Goal: Task Accomplishment & Management: Use online tool/utility

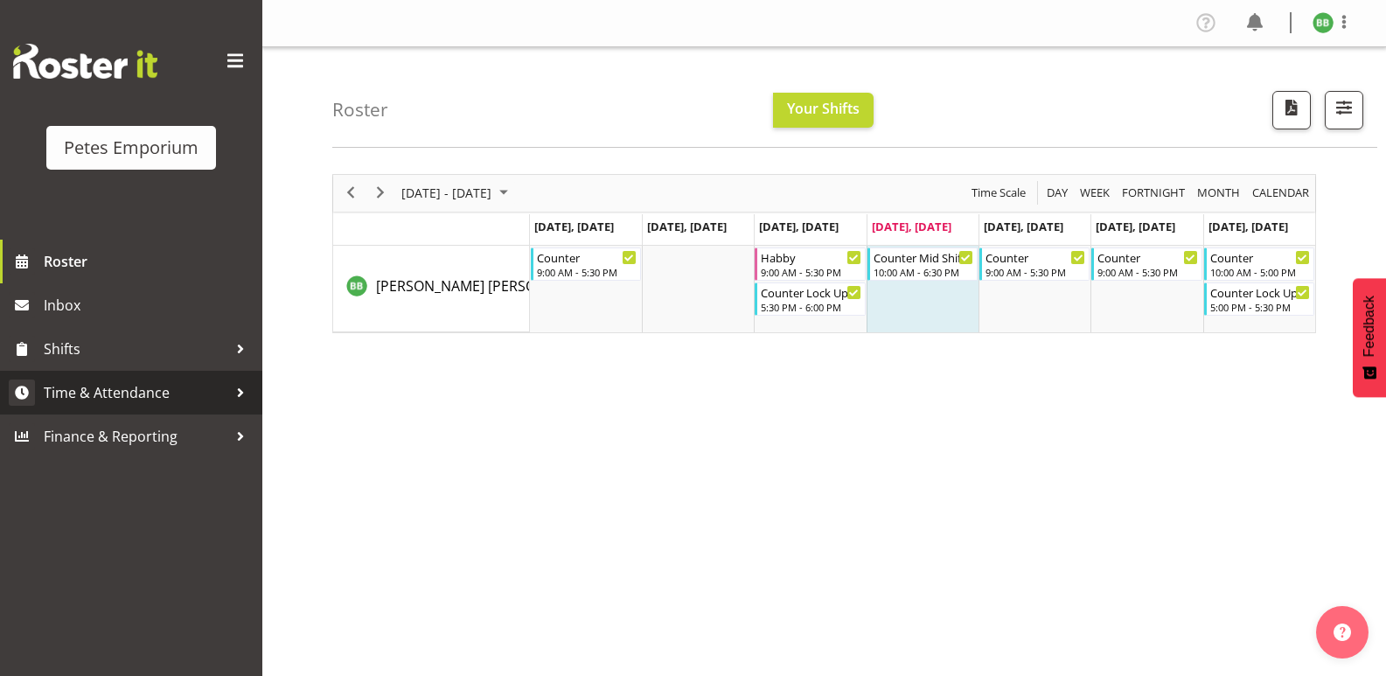
click at [149, 390] on span "Time & Attendance" at bounding box center [136, 392] width 184 height 26
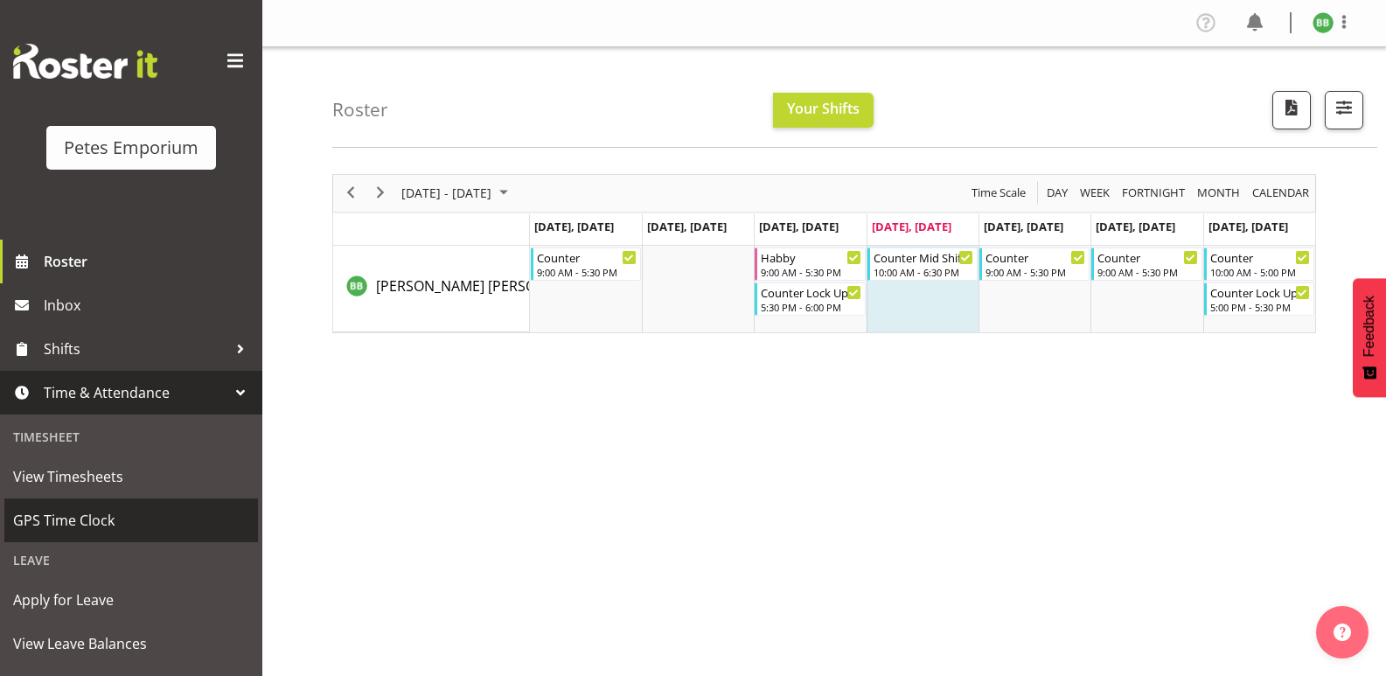
click at [124, 518] on span "GPS Time Clock" at bounding box center [131, 520] width 236 height 26
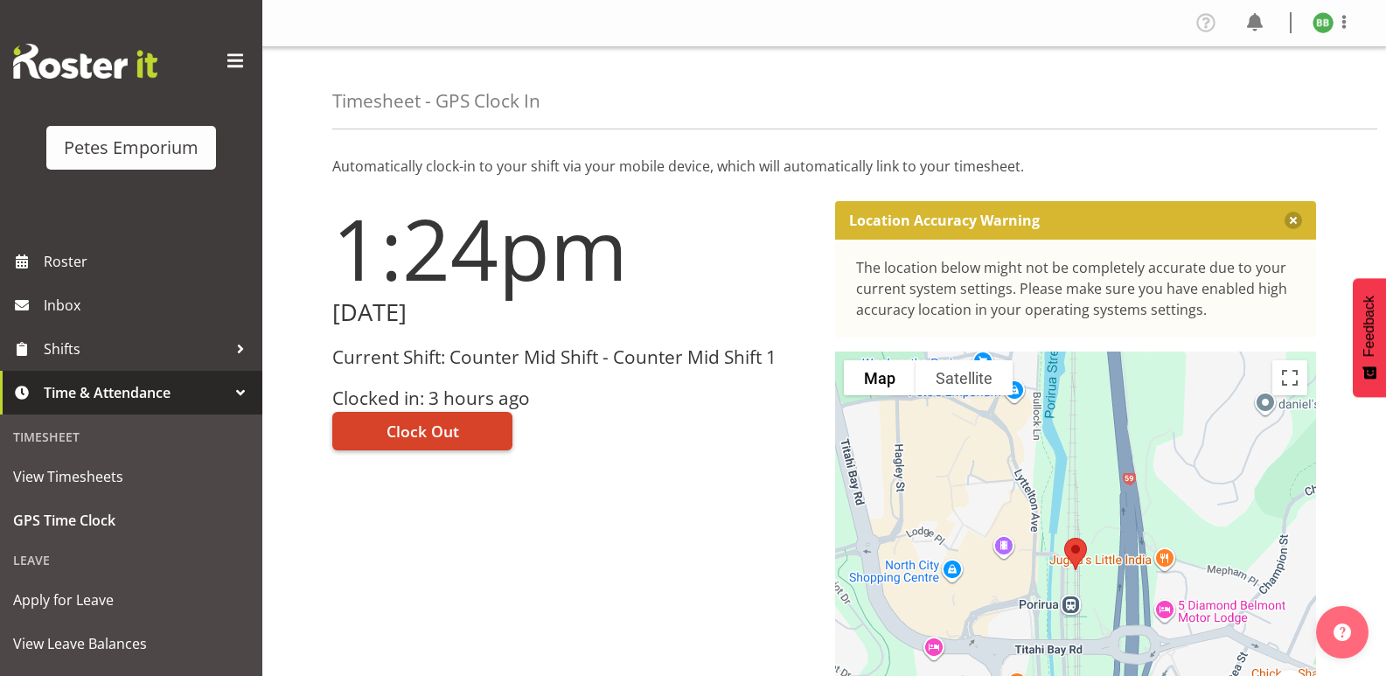
click at [445, 435] on span "Clock Out" at bounding box center [422, 431] width 73 height 23
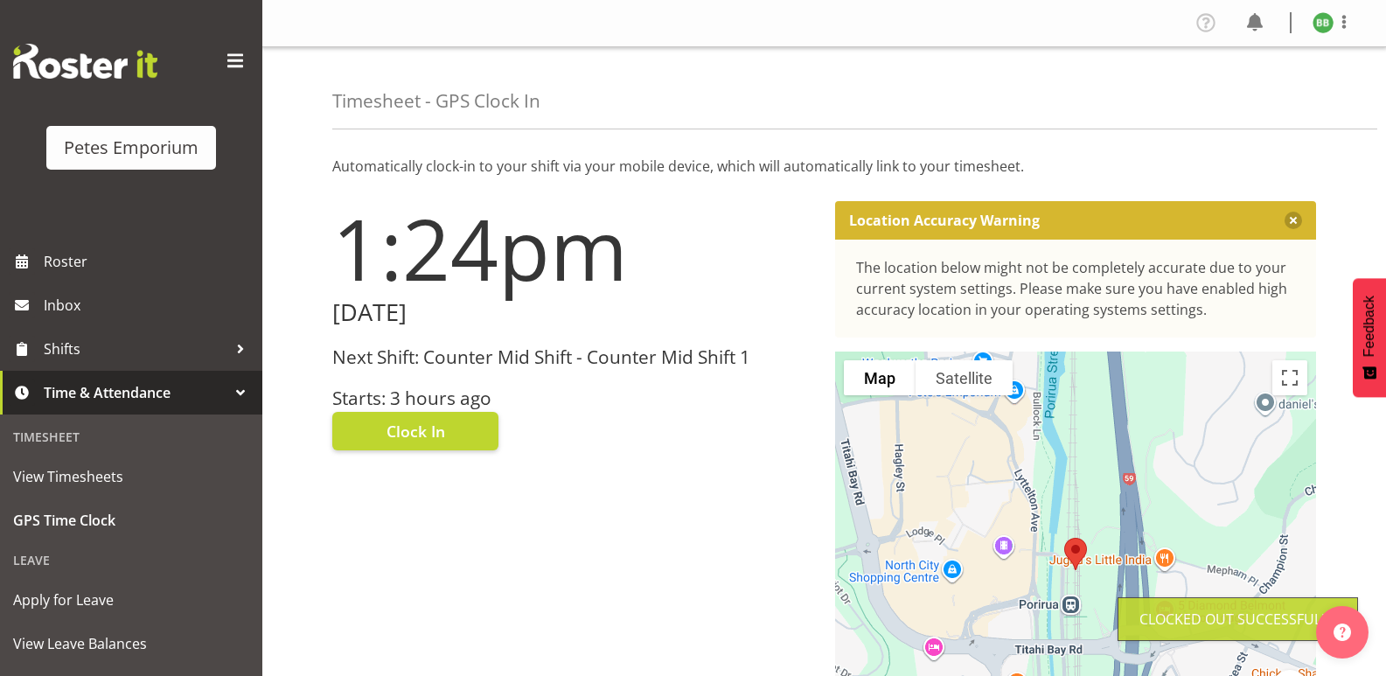
click at [1322, 21] on img at bounding box center [1322, 22] width 21 height 21
click at [1249, 91] on link "Log Out" at bounding box center [1270, 91] width 168 height 31
